Goal: Obtain resource: Download file/media

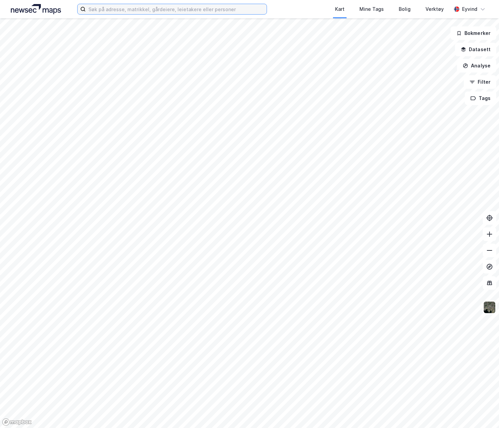
click at [149, 12] on input at bounding box center [176, 9] width 181 height 10
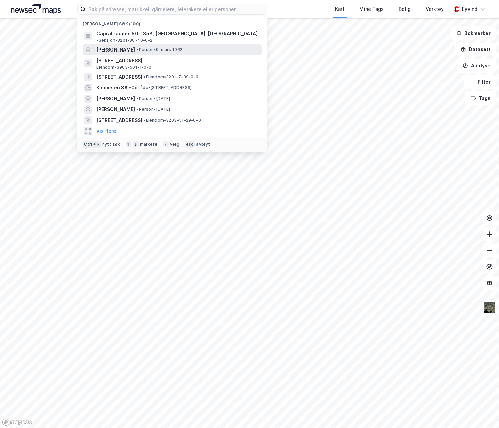
click at [135, 46] on span "[PERSON_NAME]" at bounding box center [115, 50] width 39 height 8
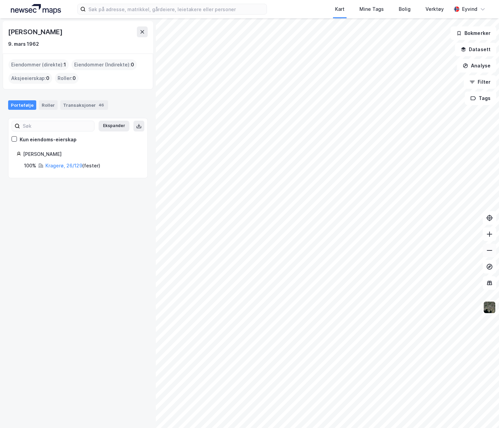
click at [487, 253] on icon at bounding box center [490, 250] width 7 height 7
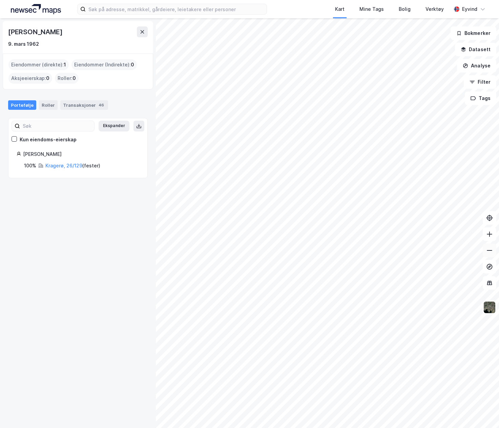
click at [489, 251] on icon at bounding box center [490, 250] width 7 height 7
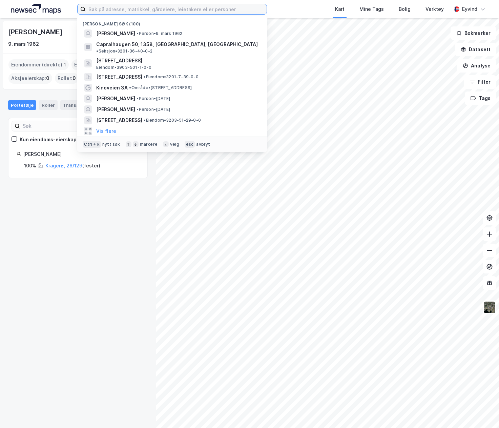
click at [185, 12] on input at bounding box center [176, 9] width 181 height 10
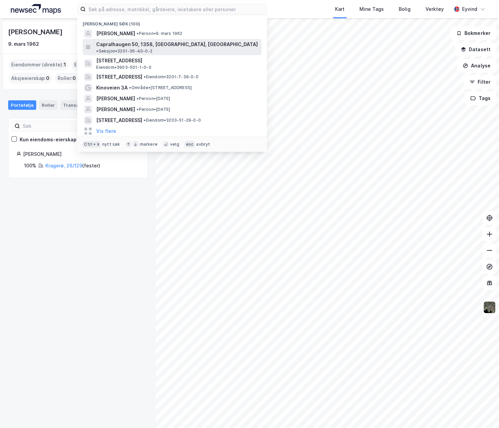
click at [178, 46] on span "Capralhaugen 50, 1358, [GEOGRAPHIC_DATA], [GEOGRAPHIC_DATA]" at bounding box center [177, 44] width 162 height 8
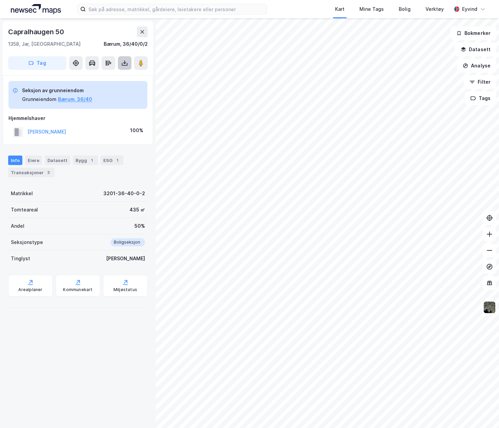
click at [126, 62] on icon at bounding box center [124, 63] width 3 height 2
click at [122, 74] on div "Last ned grunnbok" at bounding box center [95, 76] width 72 height 11
